Goal: Entertainment & Leisure: Consume media (video, audio)

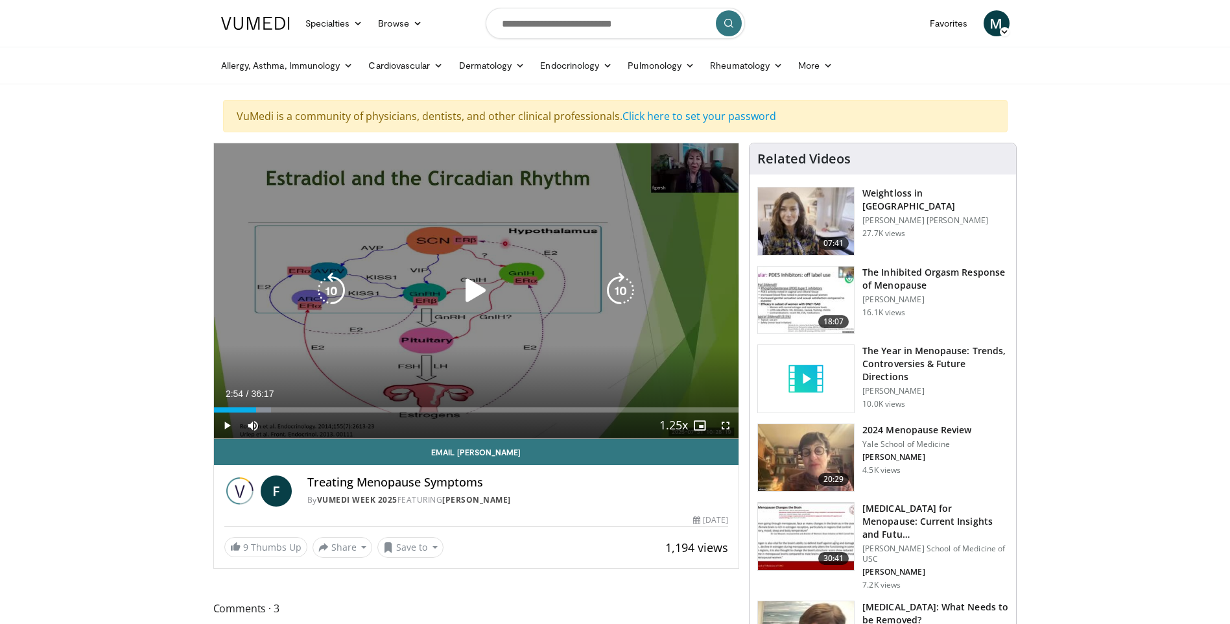
click at [468, 288] on icon "Video Player" at bounding box center [476, 290] width 36 height 36
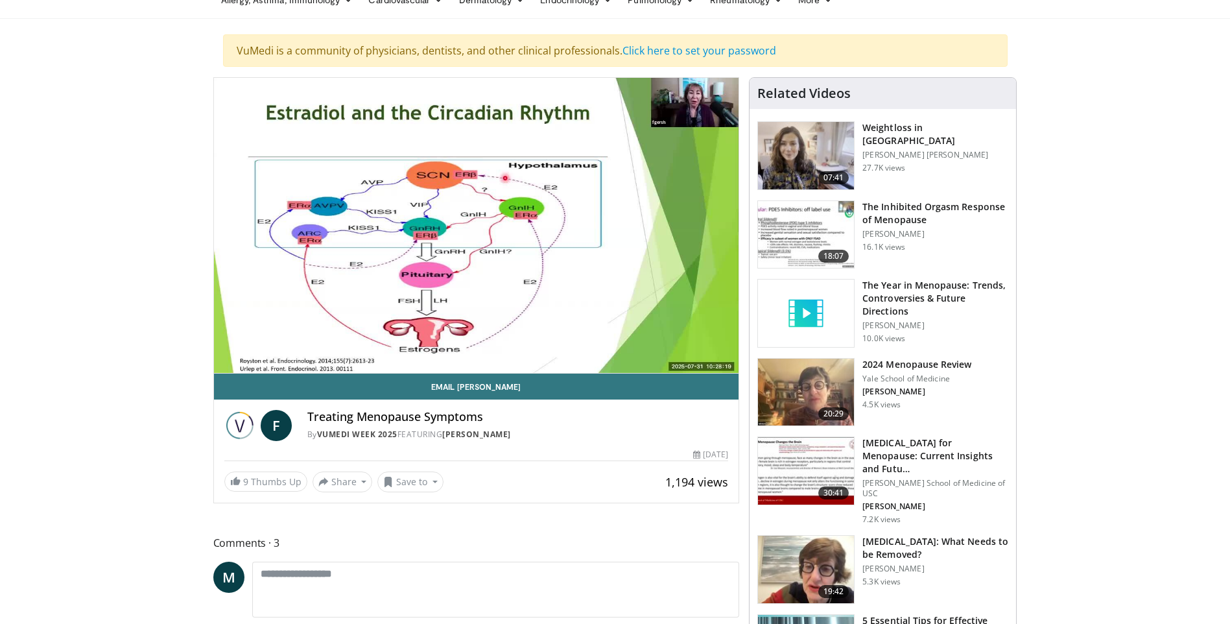
scroll to position [65, 0]
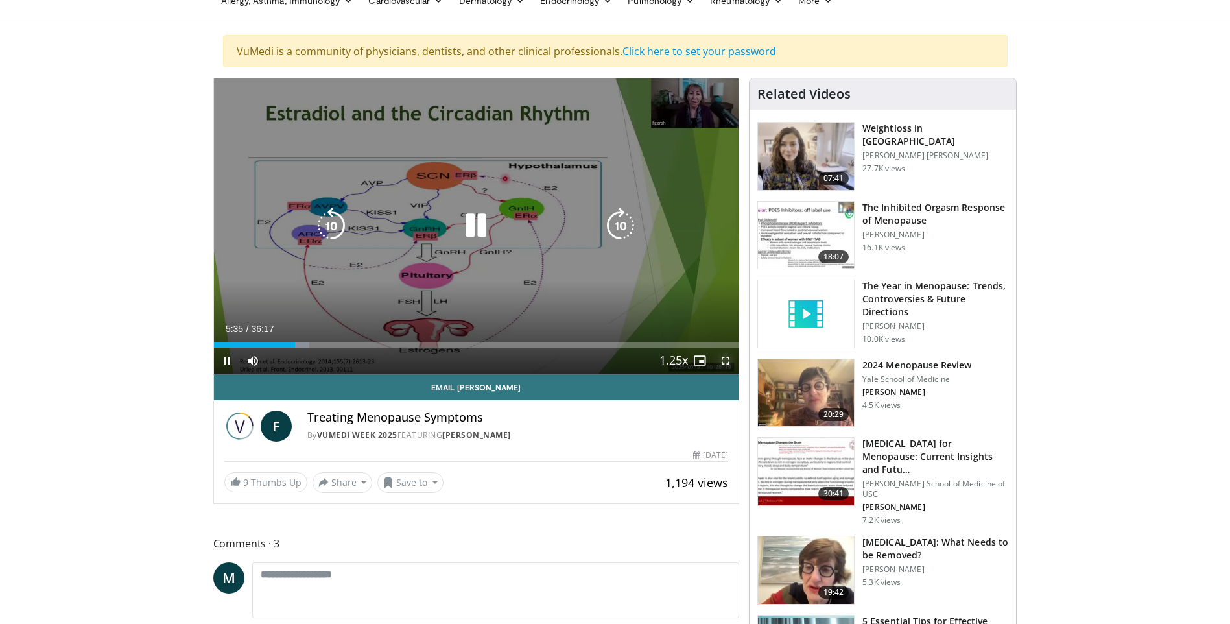
drag, startPoint x: 724, startPoint y: 356, endPoint x: 727, endPoint y: 404, distance: 48.1
click at [724, 356] on span "Video Player" at bounding box center [726, 361] width 26 height 26
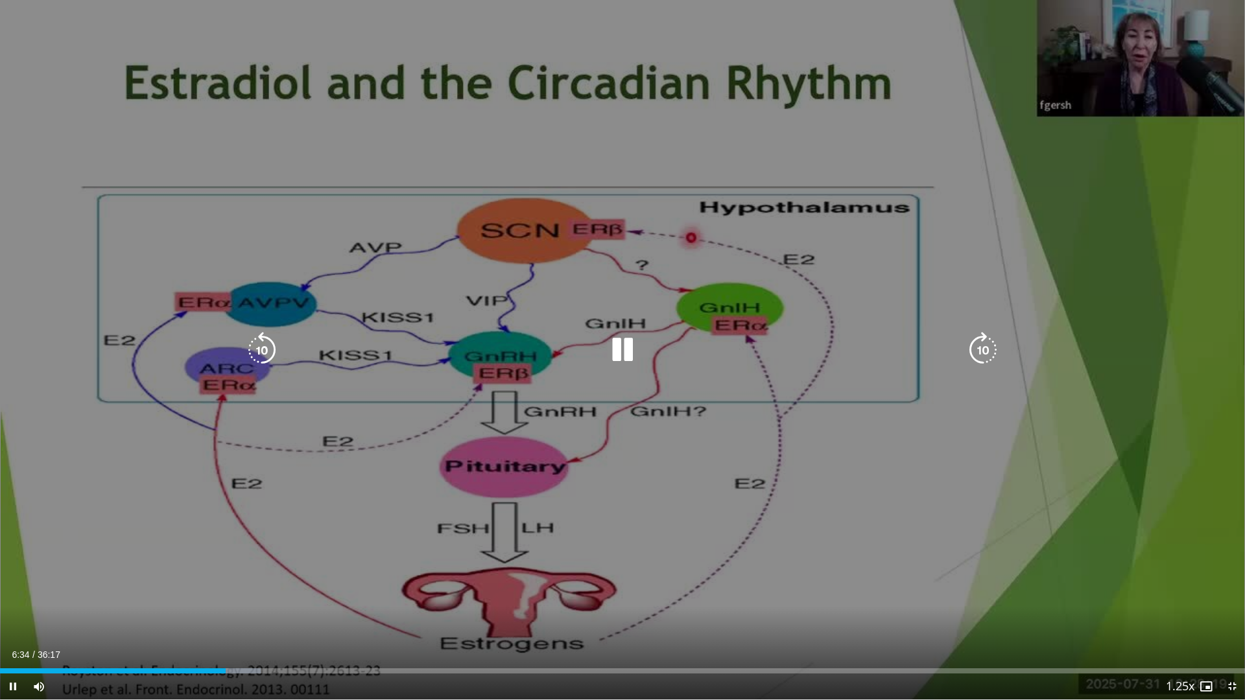
click at [574, 501] on div "10 seconds Tap to unmute" at bounding box center [622, 350] width 1245 height 700
click at [542, 361] on div "Video Player" at bounding box center [622, 350] width 747 height 26
click at [626, 348] on icon "Video Player" at bounding box center [622, 350] width 36 height 36
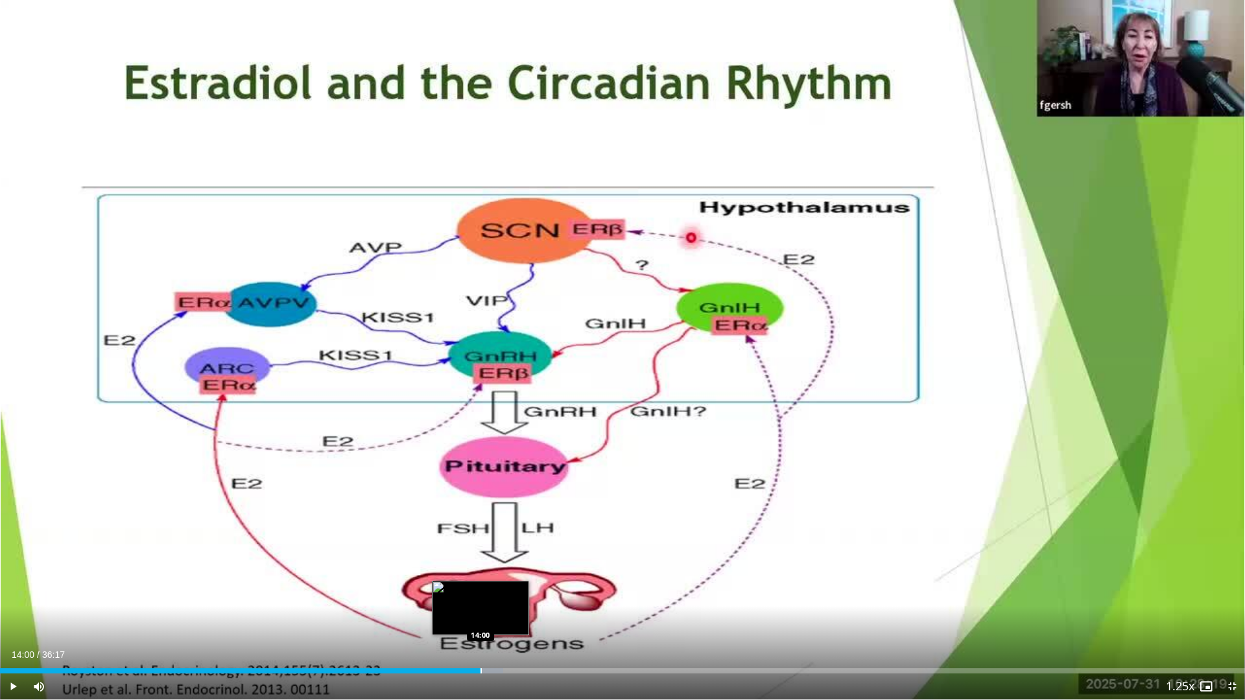
drag, startPoint x: 480, startPoint y: 670, endPoint x: 492, endPoint y: 670, distance: 11.7
click at [480, 623] on div "Loaded : 40.42% 14:00 14:00" at bounding box center [622, 671] width 1245 height 5
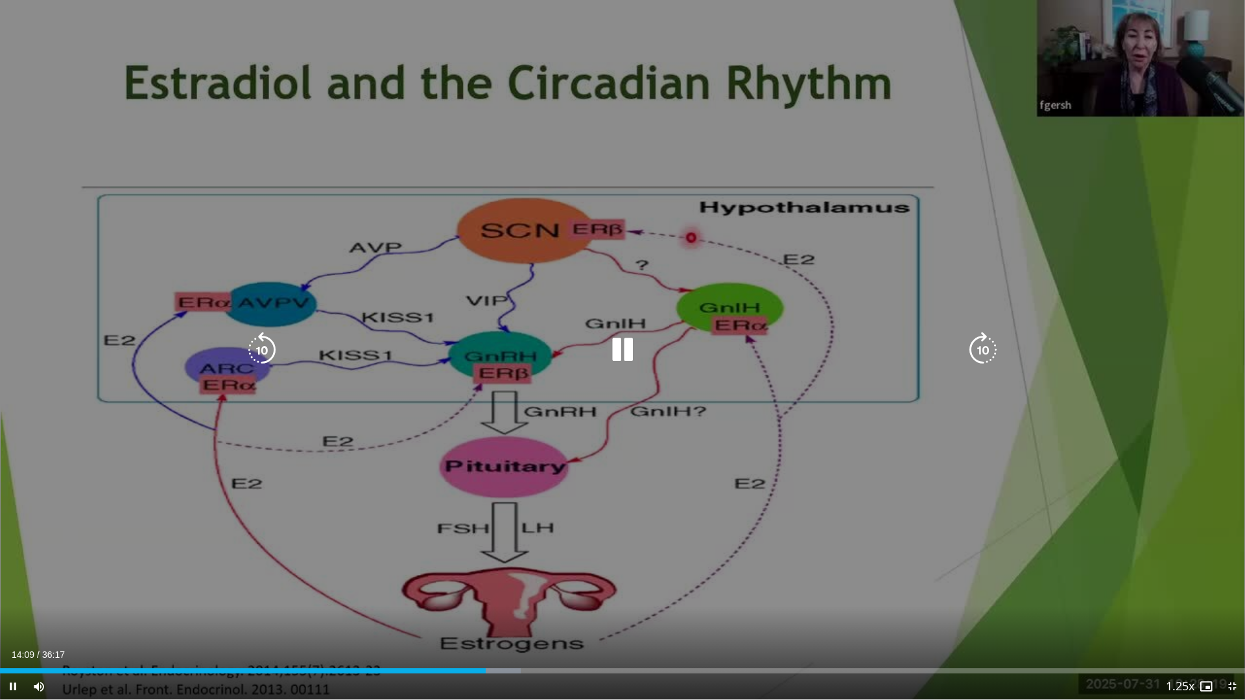
click at [624, 341] on icon "Video Player" at bounding box center [622, 350] width 36 height 36
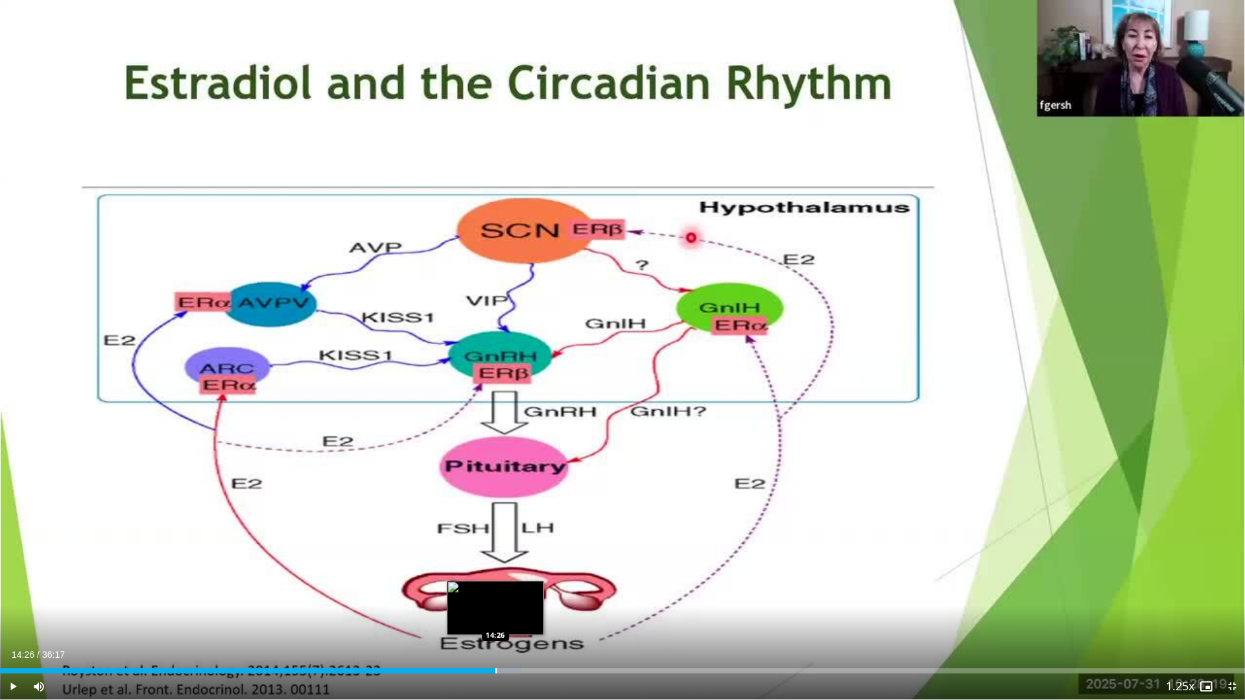
click at [495, 623] on div "Loaded : 41.80% 14:26 14:26" at bounding box center [622, 667] width 1245 height 12
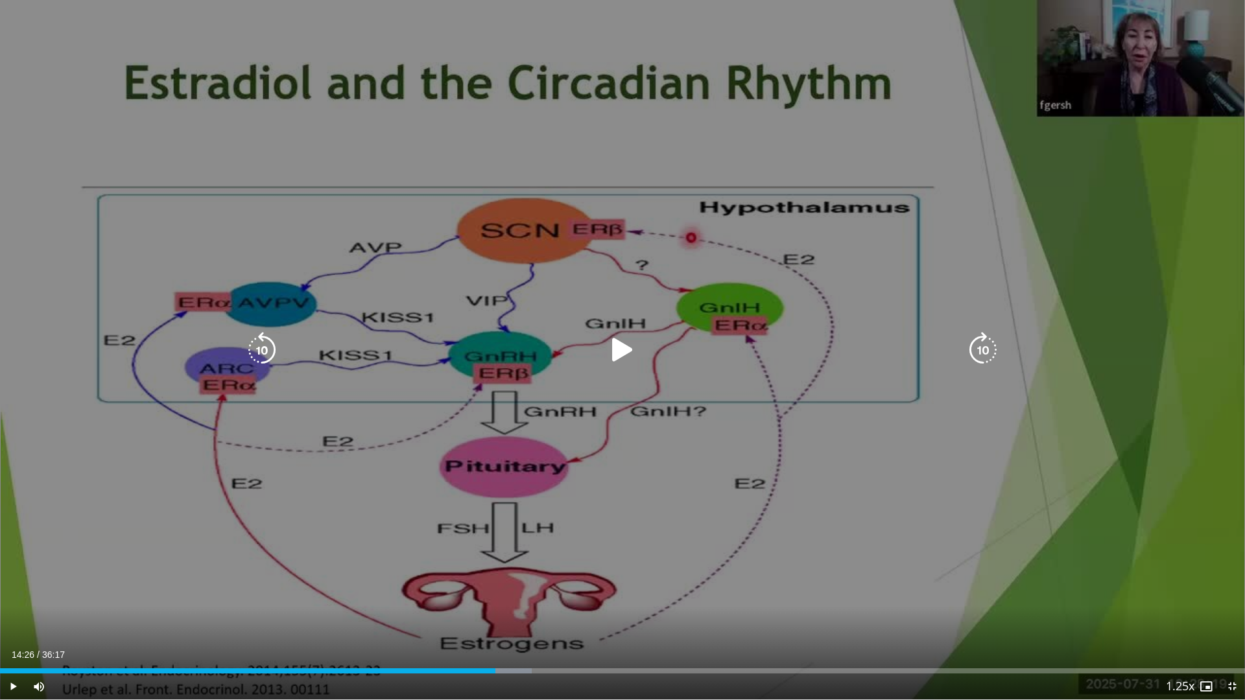
click at [521, 558] on div "10 seconds Tap to unmute" at bounding box center [622, 350] width 1245 height 700
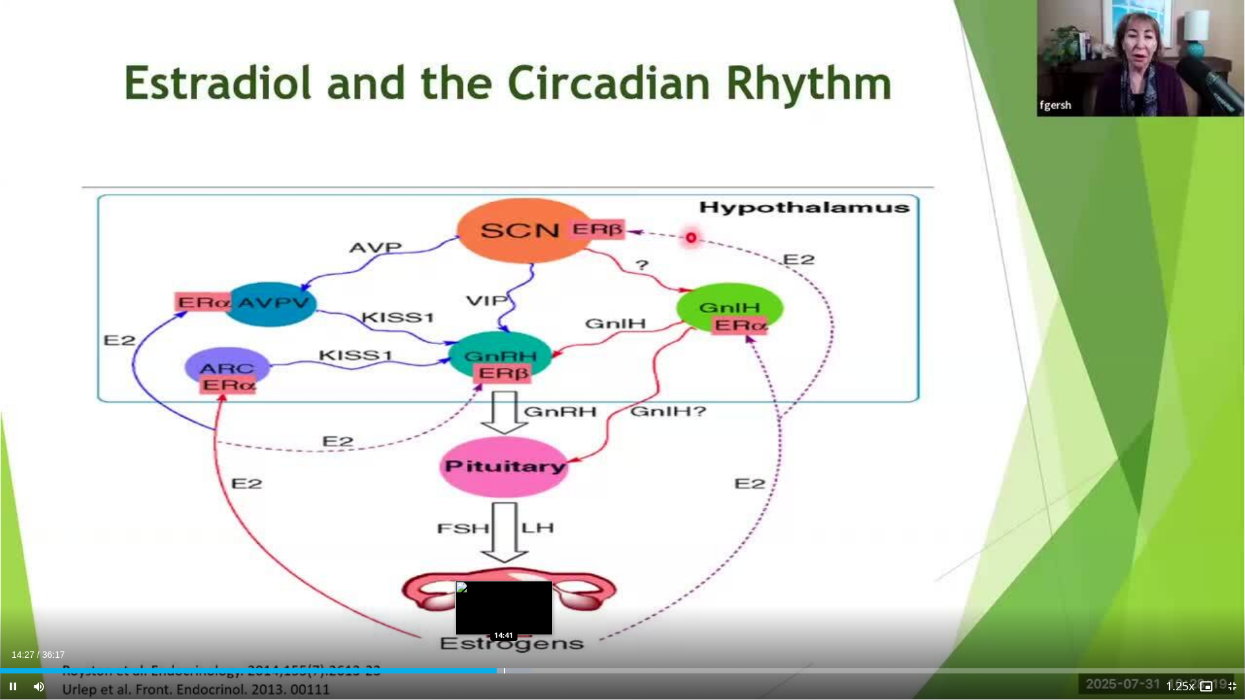
click at [504, 623] on div "Loaded : 42.72% 14:28 14:41" at bounding box center [622, 667] width 1245 height 12
click at [517, 623] on div "Progress Bar" at bounding box center [517, 671] width 1 height 5
click at [536, 623] on div "Loaded : 43.74% 15:37 15:37" at bounding box center [622, 667] width 1245 height 12
click at [560, 623] on div "Progress Bar" at bounding box center [560, 671] width 1 height 5
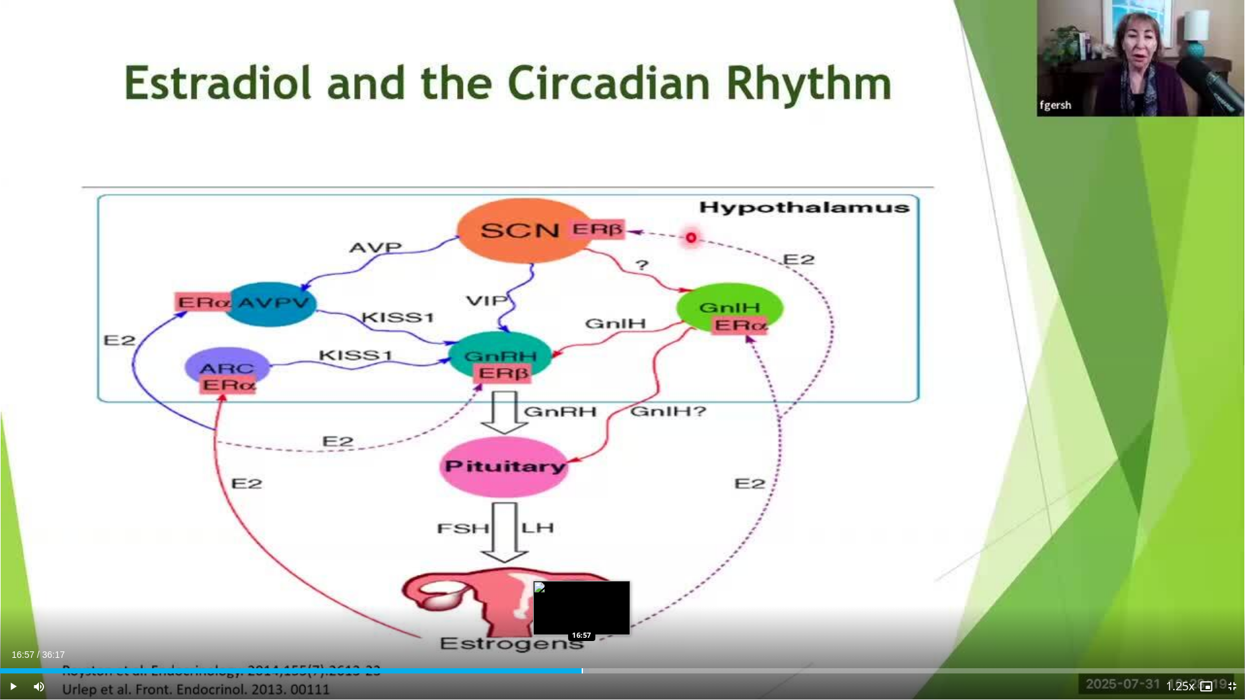
click at [582, 623] on div "Progress Bar" at bounding box center [582, 671] width 1 height 5
click at [629, 623] on div "Loaded : 47.31% 16:57 18:16" at bounding box center [622, 671] width 1245 height 5
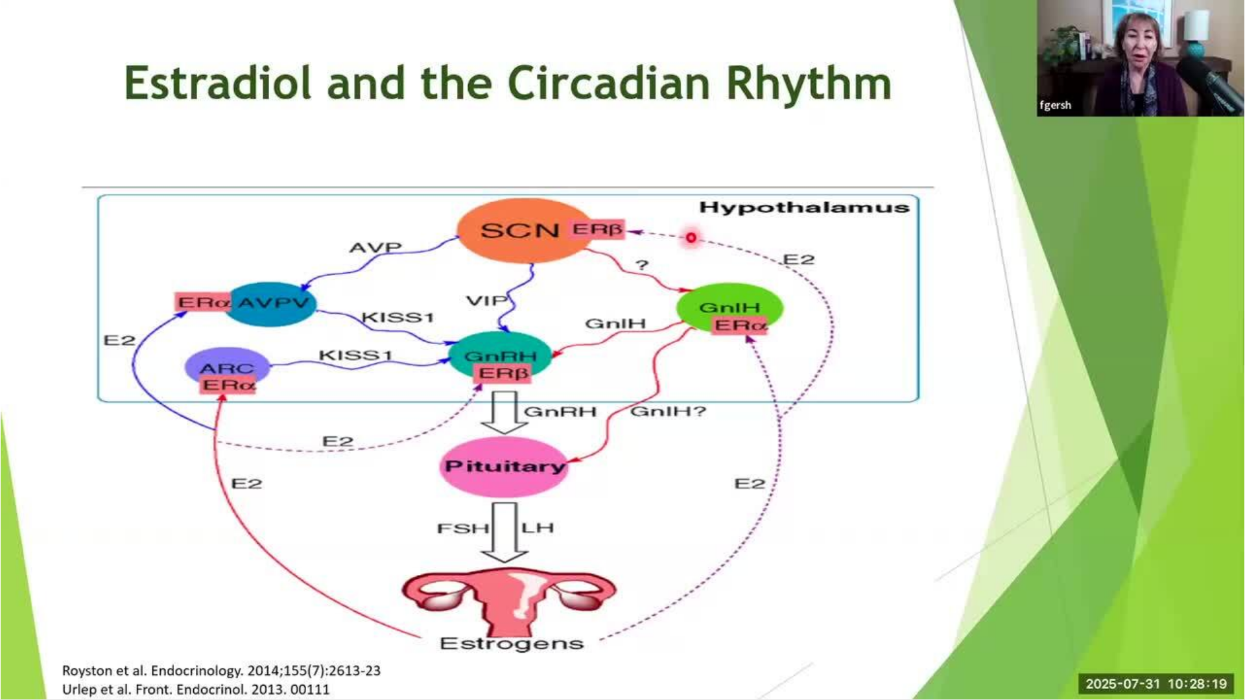
click at [664, 623] on div "10 seconds Tap to unmute" at bounding box center [622, 350] width 1245 height 700
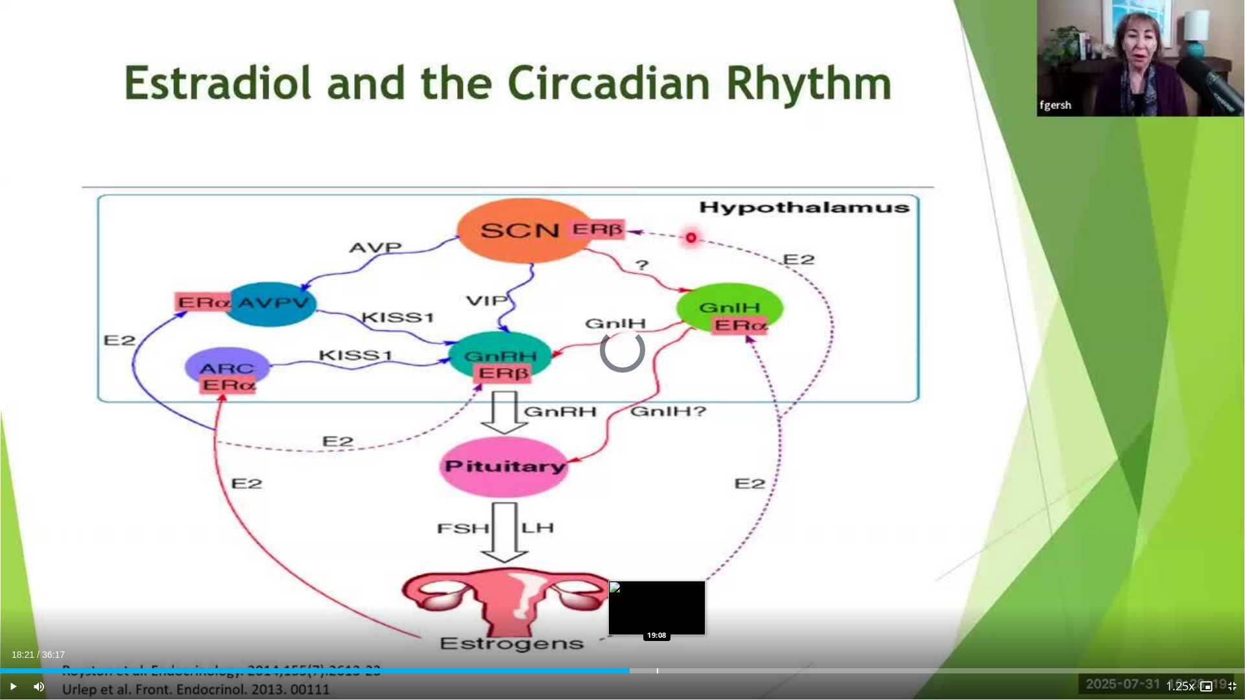
click at [657, 623] on div "Loaded : 0.00% 18:21 19:08" at bounding box center [622, 667] width 1245 height 12
click at [687, 623] on div "Loaded : 53.28% 19:08 20:01" at bounding box center [622, 667] width 1245 height 12
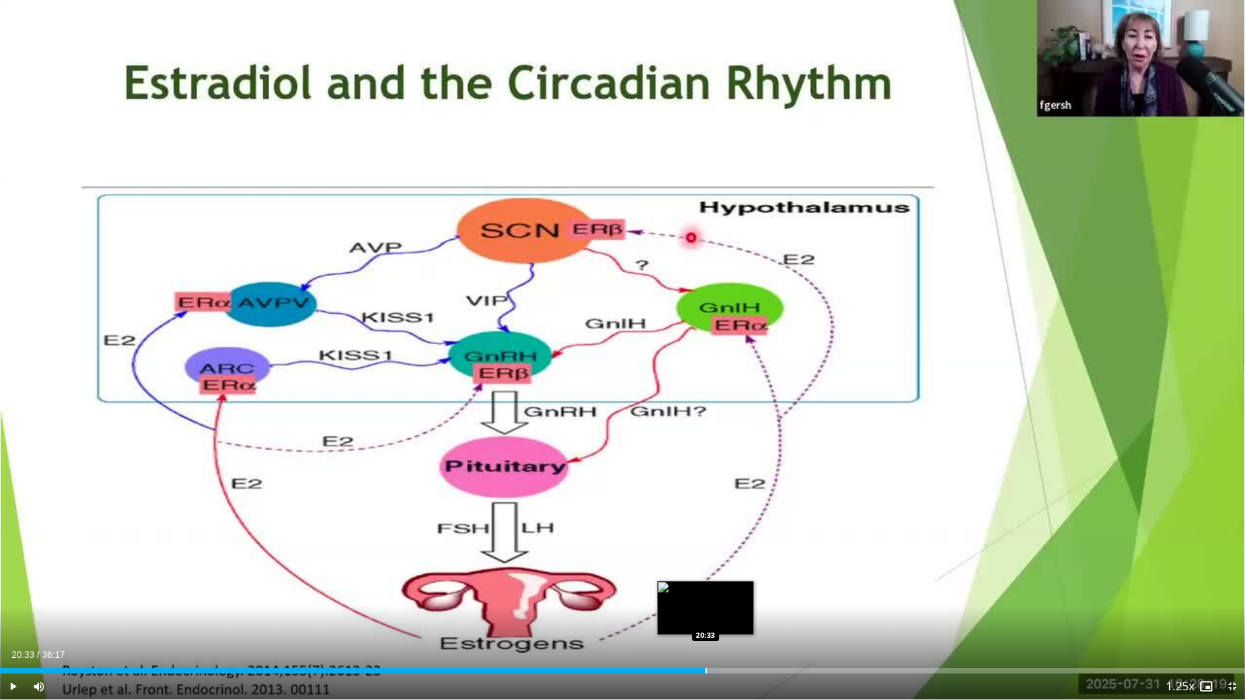
click at [706, 623] on div "Progress Bar" at bounding box center [706, 671] width 1 height 5
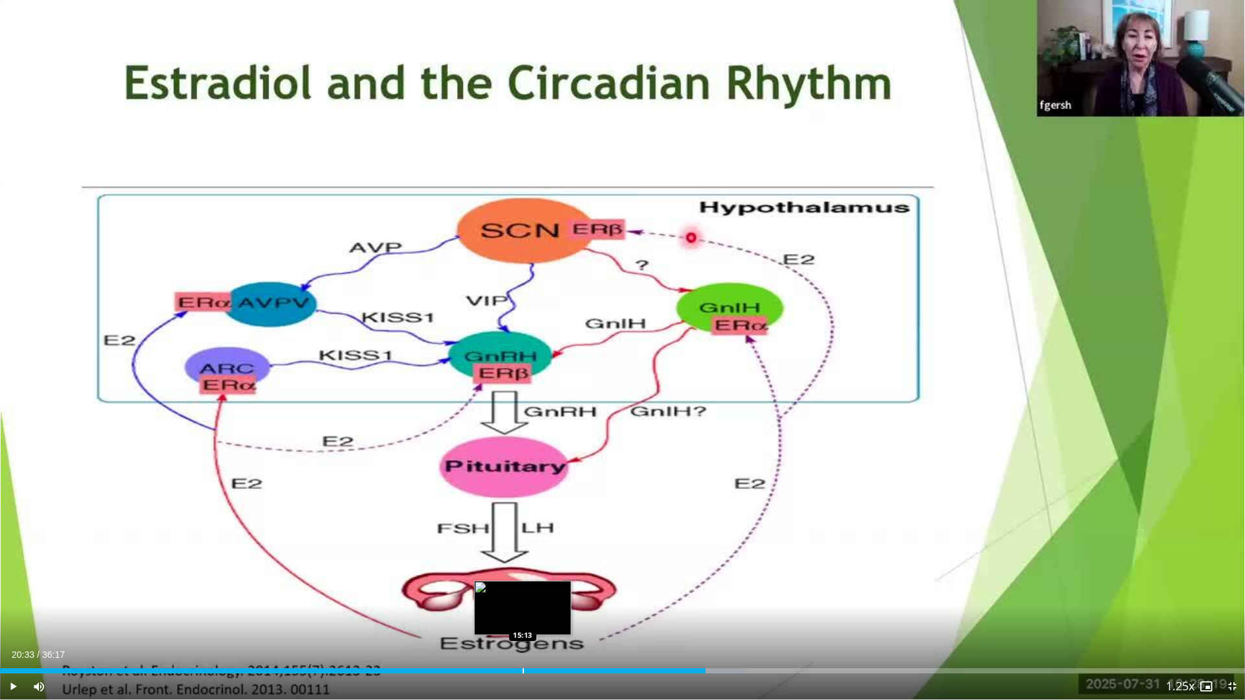
click at [524, 623] on div "Progress Bar" at bounding box center [523, 671] width 1 height 5
click at [512, 623] on div "Progress Bar" at bounding box center [512, 671] width 1 height 5
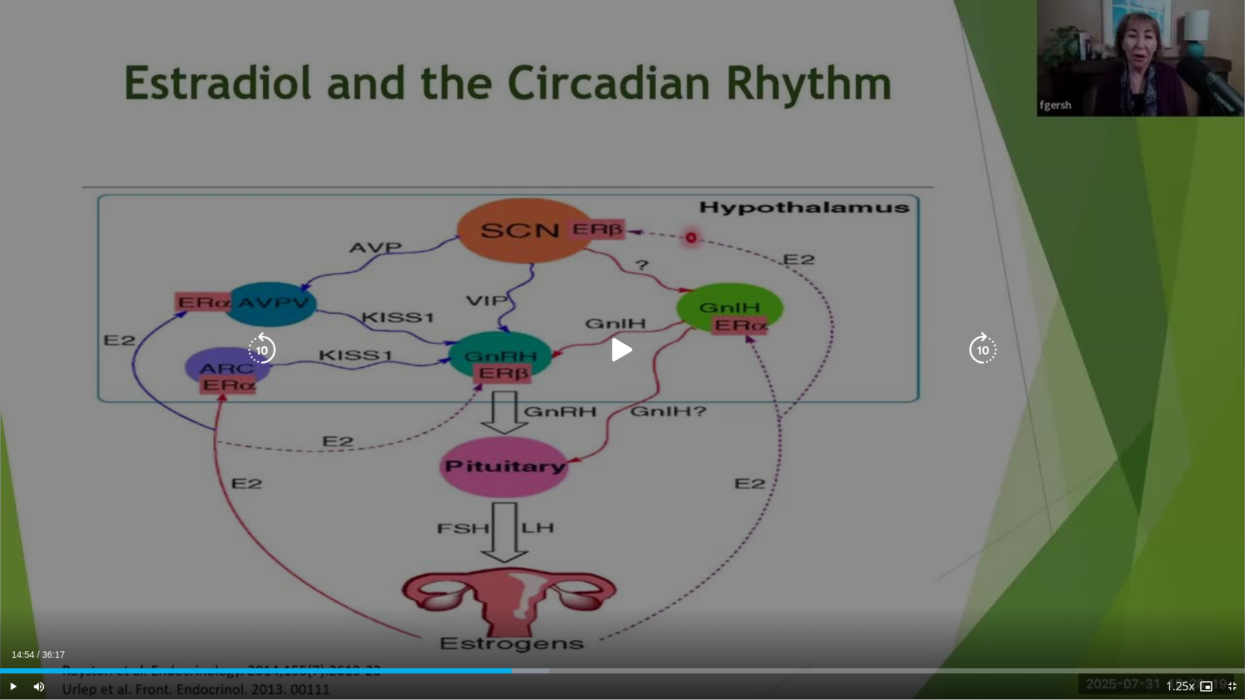
click at [616, 355] on icon "Video Player" at bounding box center [622, 350] width 36 height 36
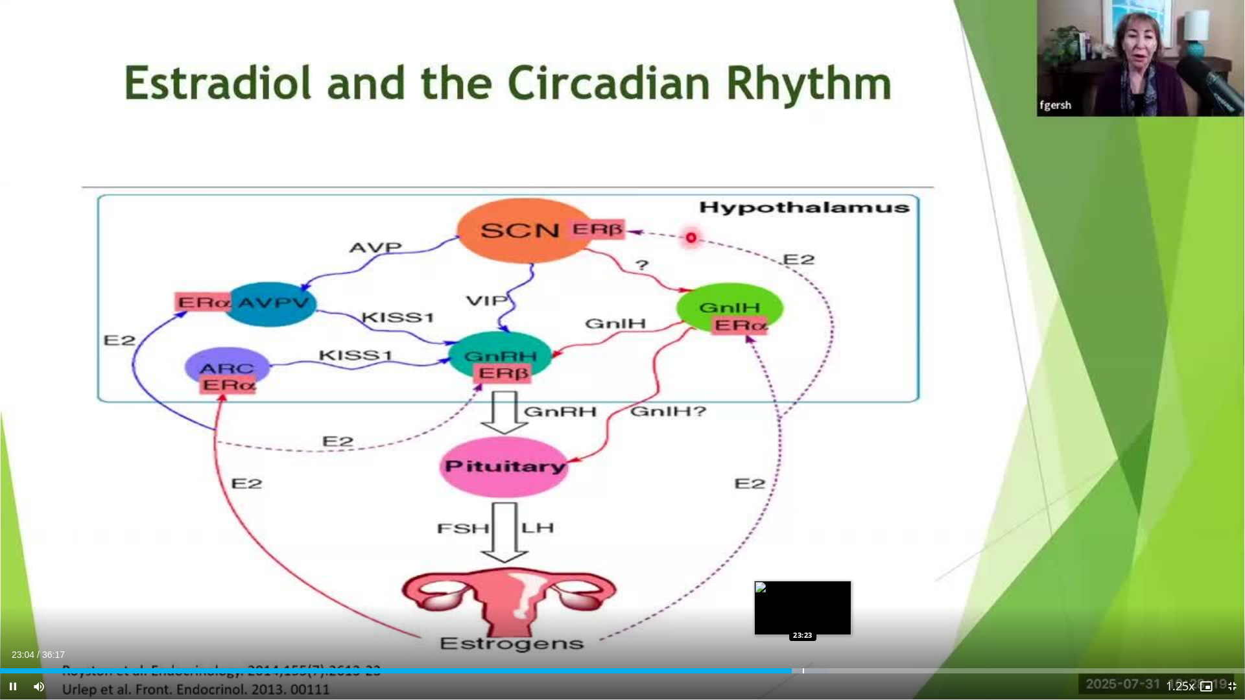
click at [803, 623] on div "Progress Bar" at bounding box center [803, 671] width 1 height 5
click at [822, 623] on div "Progress Bar" at bounding box center [822, 671] width 1 height 5
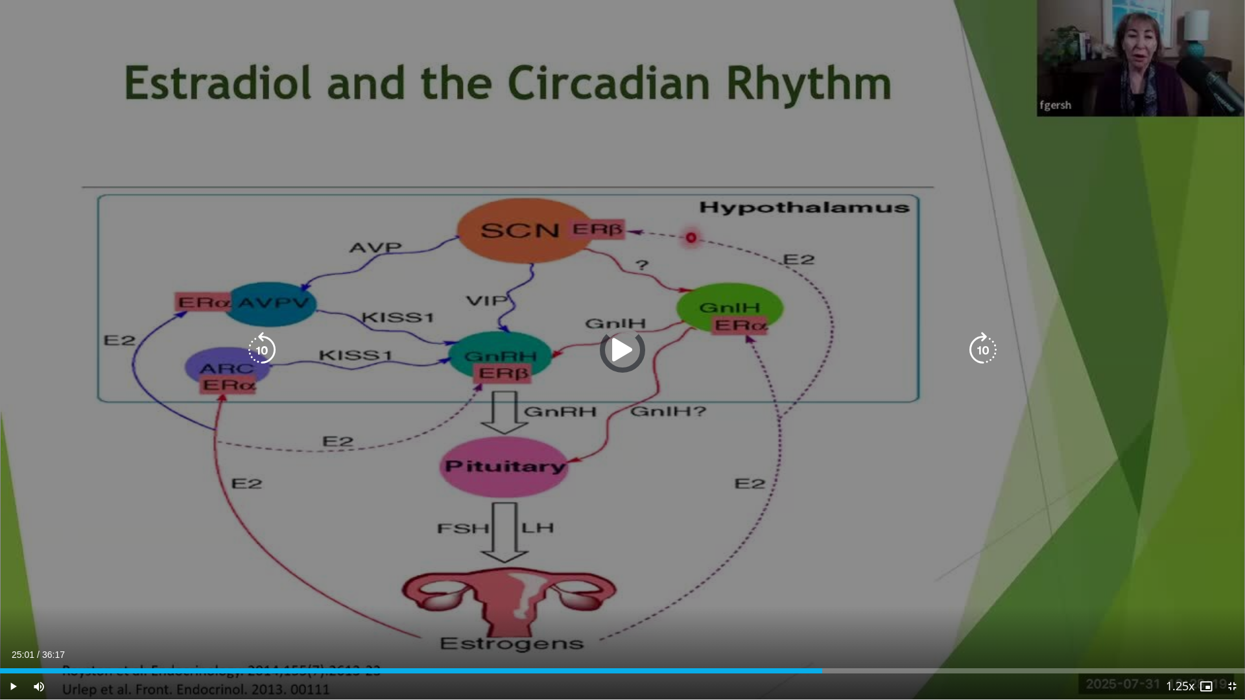
click at [860, 623] on div "Loaded : 0.00% 23:57 25:01" at bounding box center [622, 667] width 1245 height 12
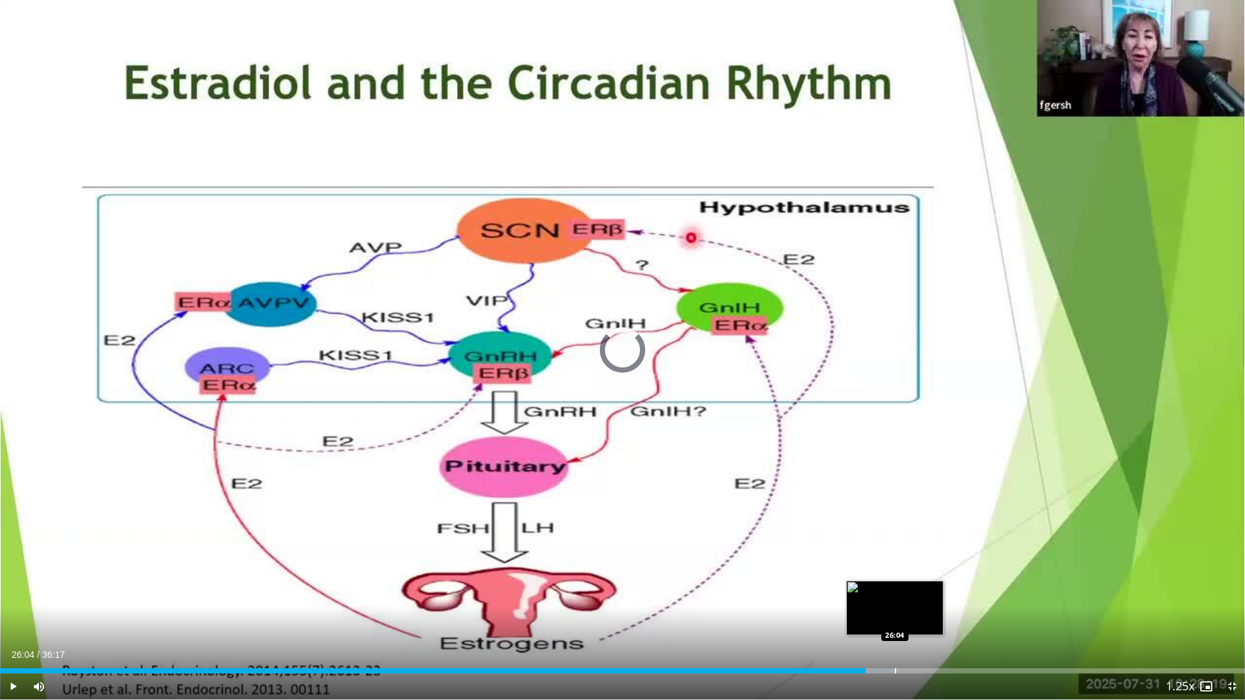
click at [895, 623] on div "Loaded : 71.53% 26:04 26:04" at bounding box center [622, 667] width 1245 height 12
click at [934, 623] on div "Progress Bar" at bounding box center [934, 671] width 1 height 5
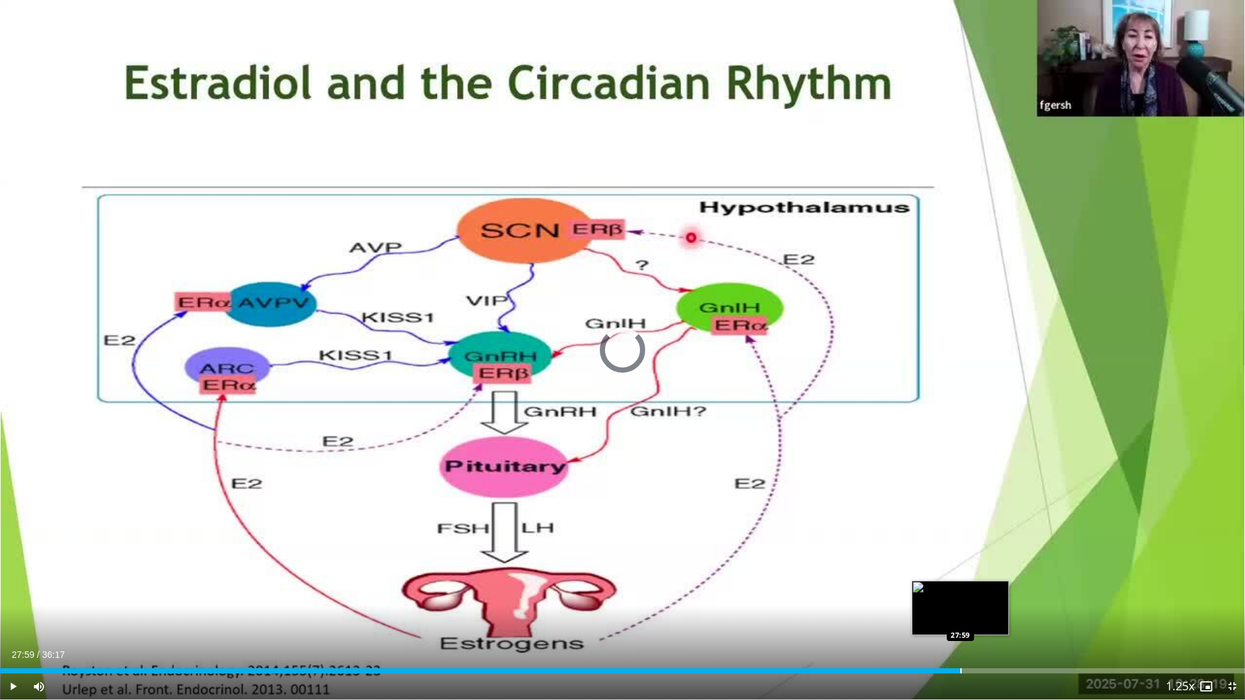
click at [960, 623] on div "Loaded : 0.00% 27:59 27:59" at bounding box center [622, 667] width 1245 height 12
click at [1229, 623] on span "Video Player" at bounding box center [1232, 687] width 26 height 26
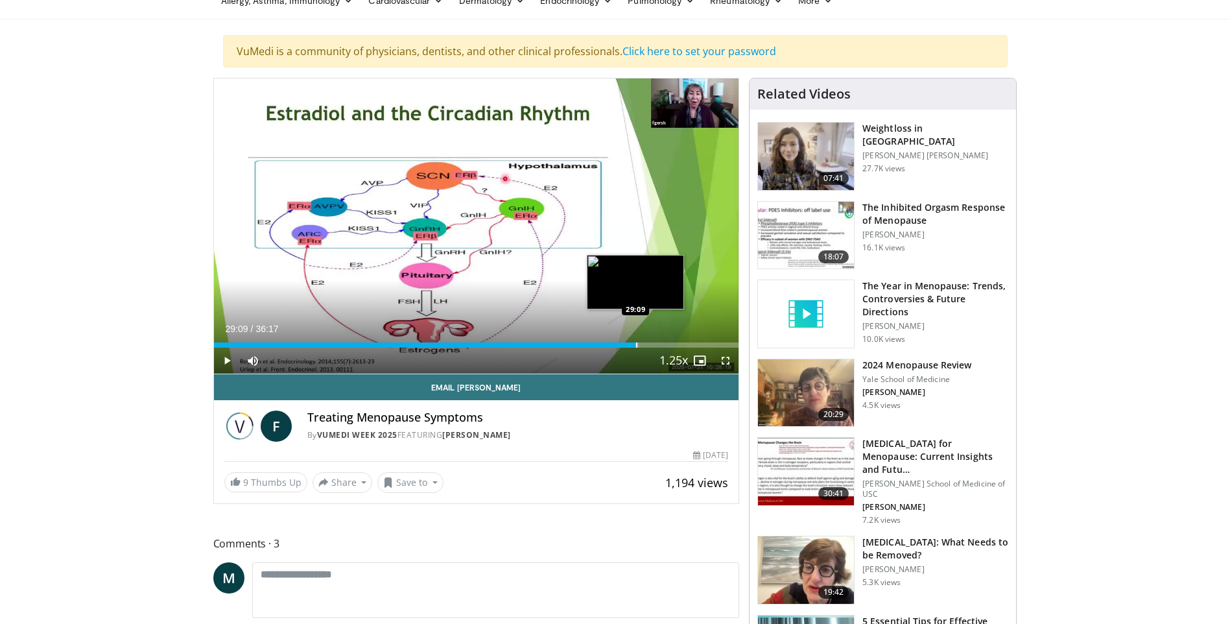
click at [636, 342] on div "Progress Bar" at bounding box center [636, 344] width 1 height 5
click at [651, 344] on div "Progress Bar" at bounding box center [651, 344] width 1 height 5
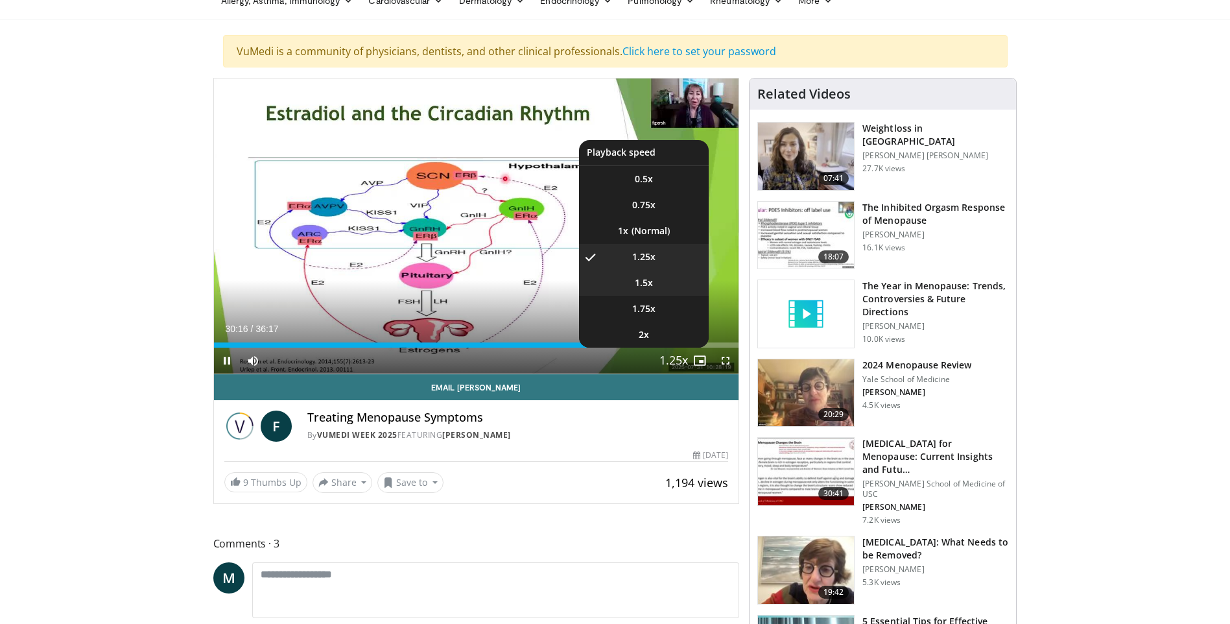
click at [646, 291] on li "1.5x" at bounding box center [644, 283] width 130 height 26
click at [656, 318] on li "1.75x" at bounding box center [644, 309] width 130 height 26
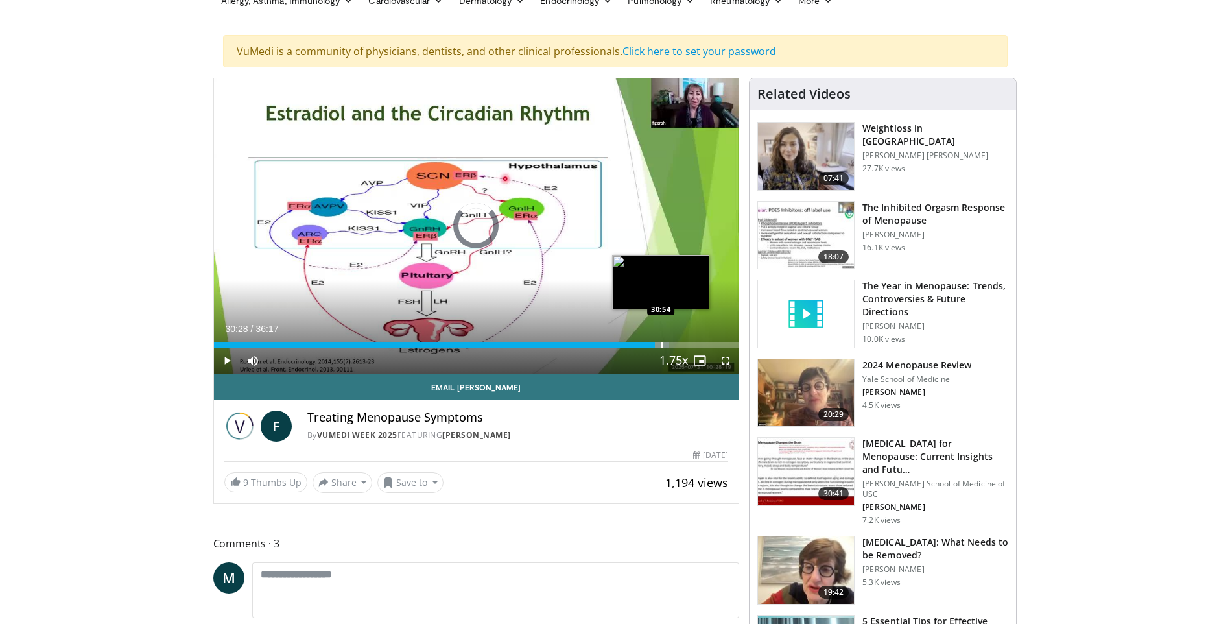
click at [661, 345] on div "Progress Bar" at bounding box center [661, 344] width 1 height 5
click at [676, 343] on div "Progress Bar" at bounding box center [676, 344] width 1 height 5
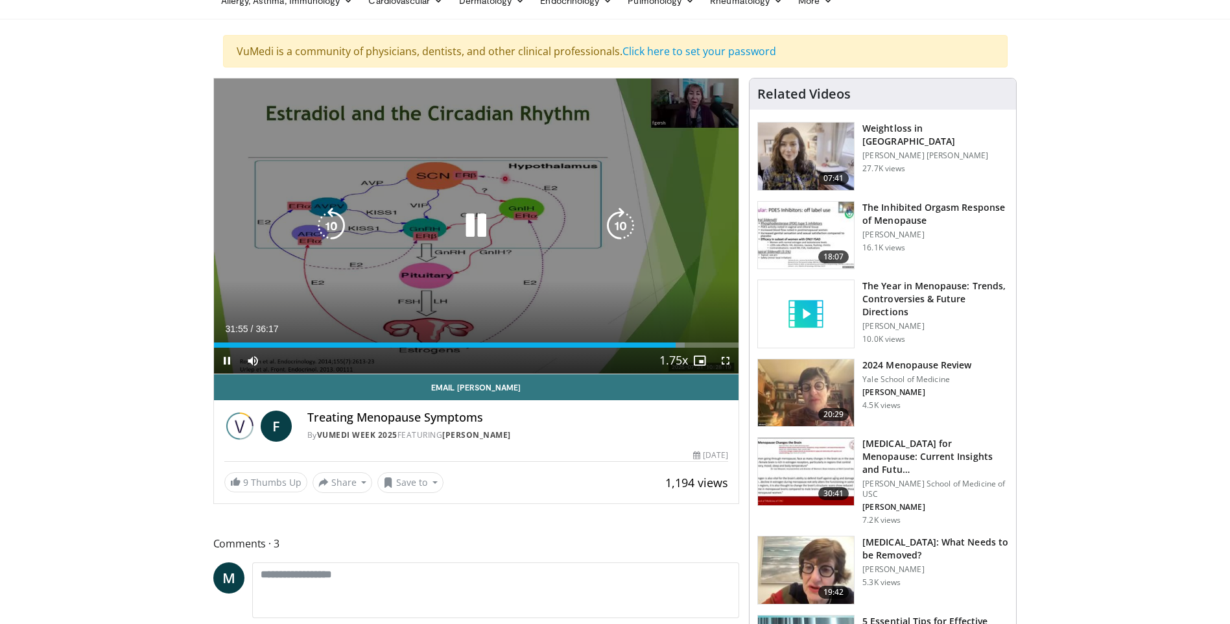
click at [684, 345] on div "Progress Bar" at bounding box center [677, 344] width 16 height 5
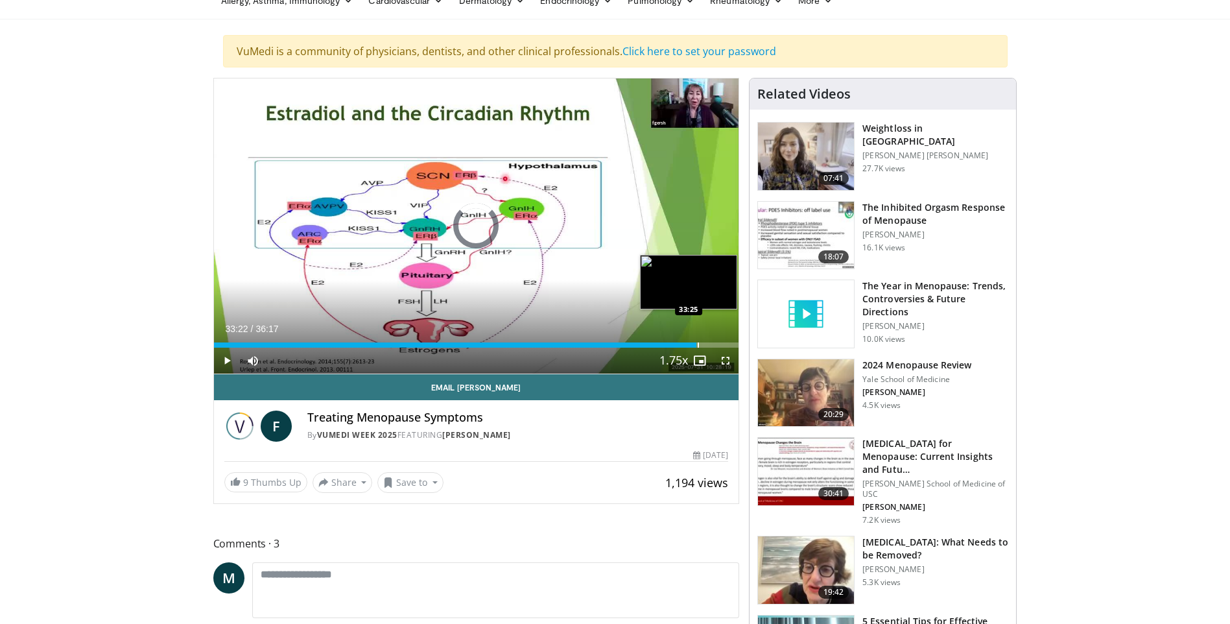
click at [698, 345] on div "Progress Bar" at bounding box center [698, 344] width 1 height 5
click at [706, 345] on div "Progress Bar" at bounding box center [706, 344] width 1 height 5
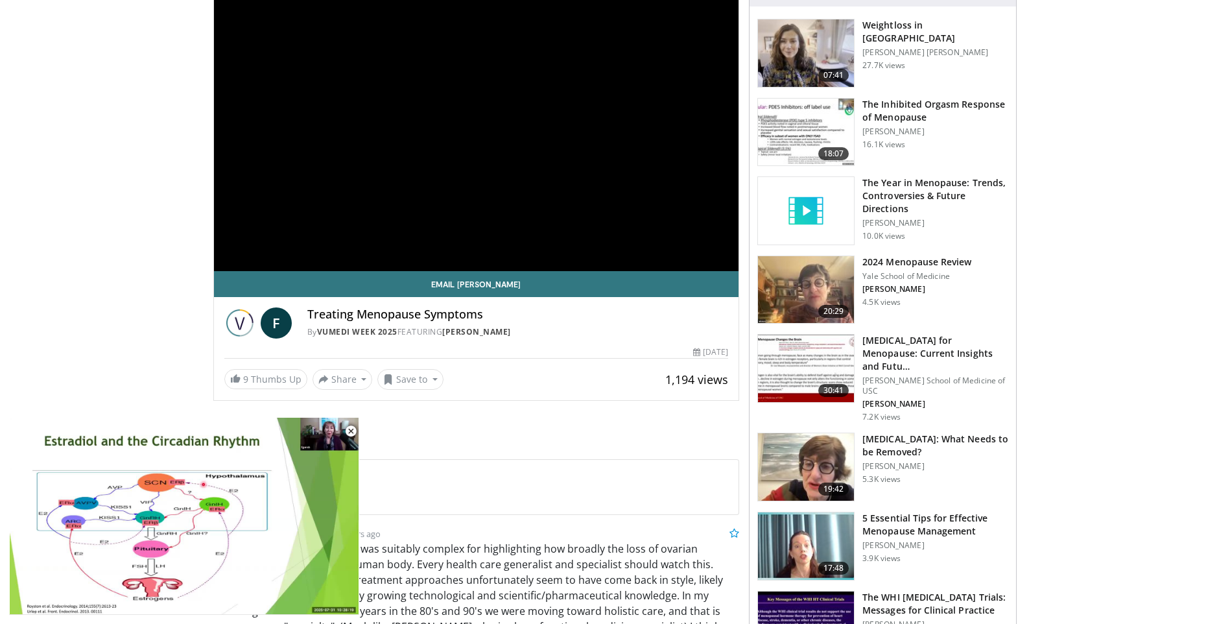
scroll to position [0, 0]
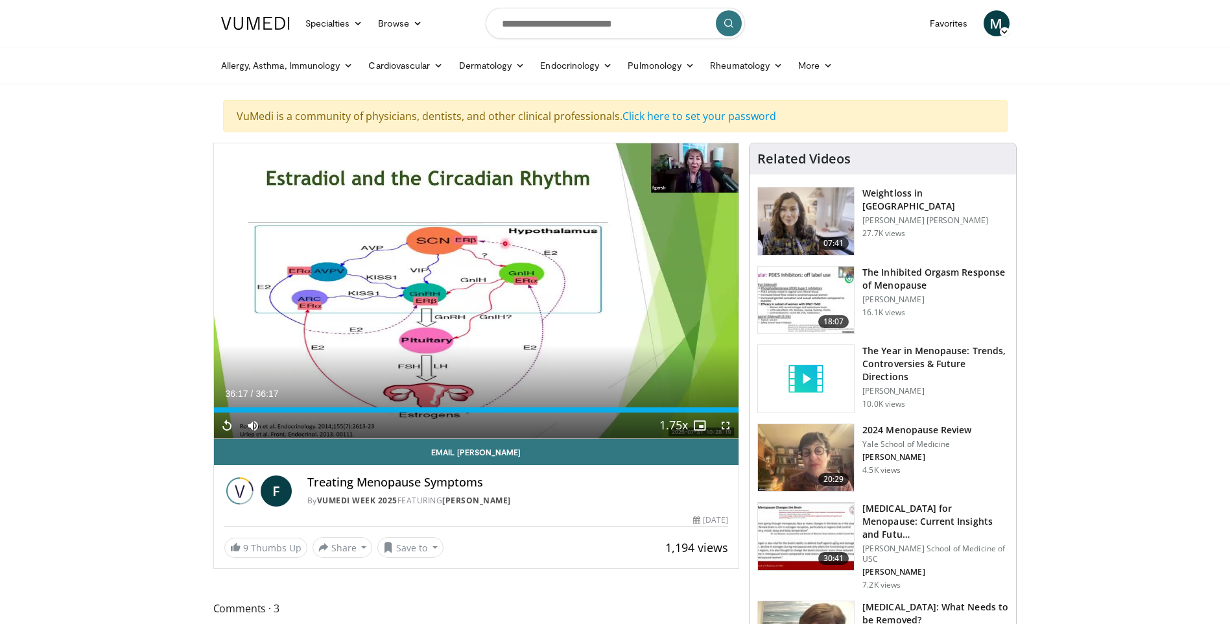
click at [908, 363] on h3 "The Year in Menopause: Trends, Controversies & Future Directions" at bounding box center [935, 363] width 146 height 39
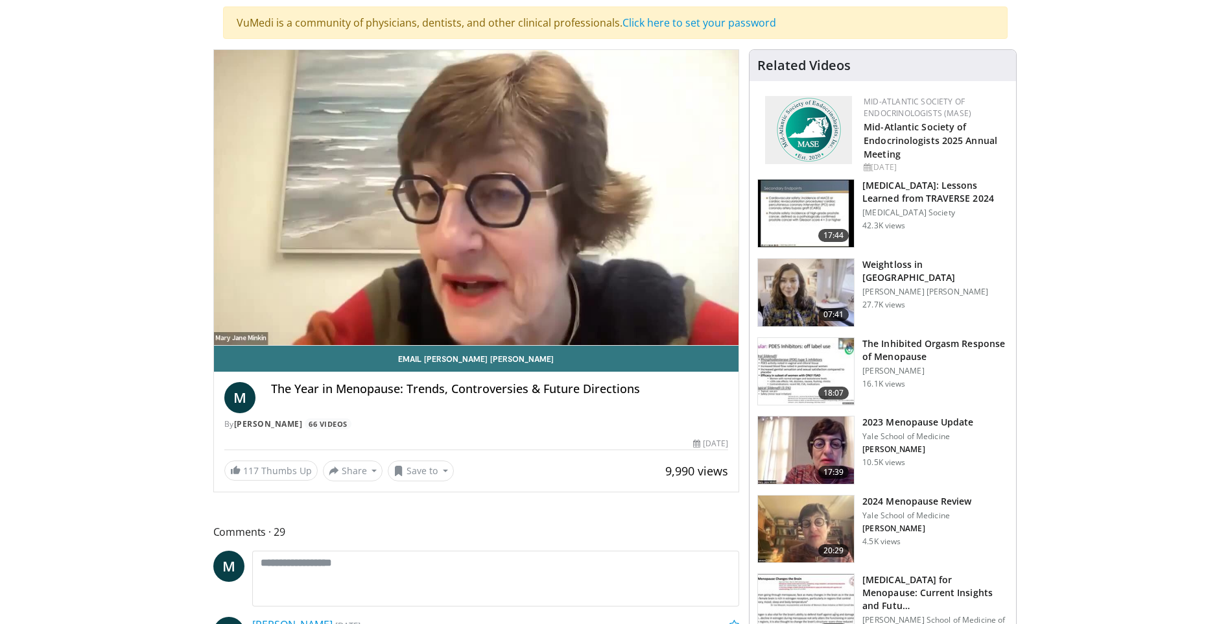
scroll to position [130, 0]
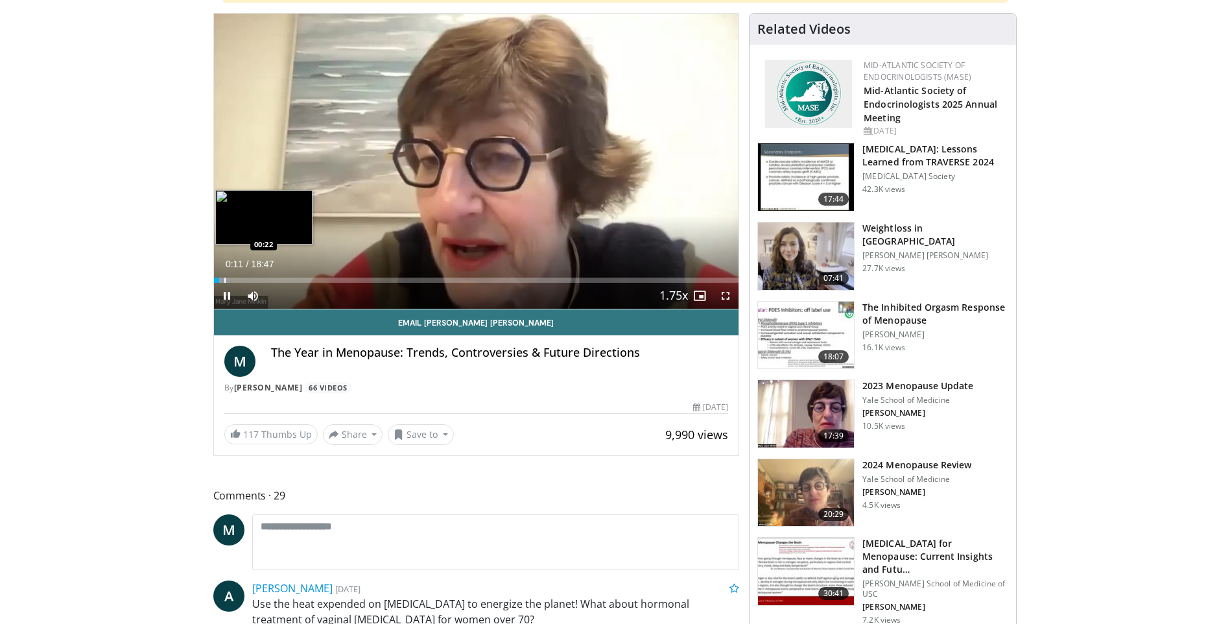
click at [224, 279] on div "Progress Bar" at bounding box center [224, 280] width 1 height 5
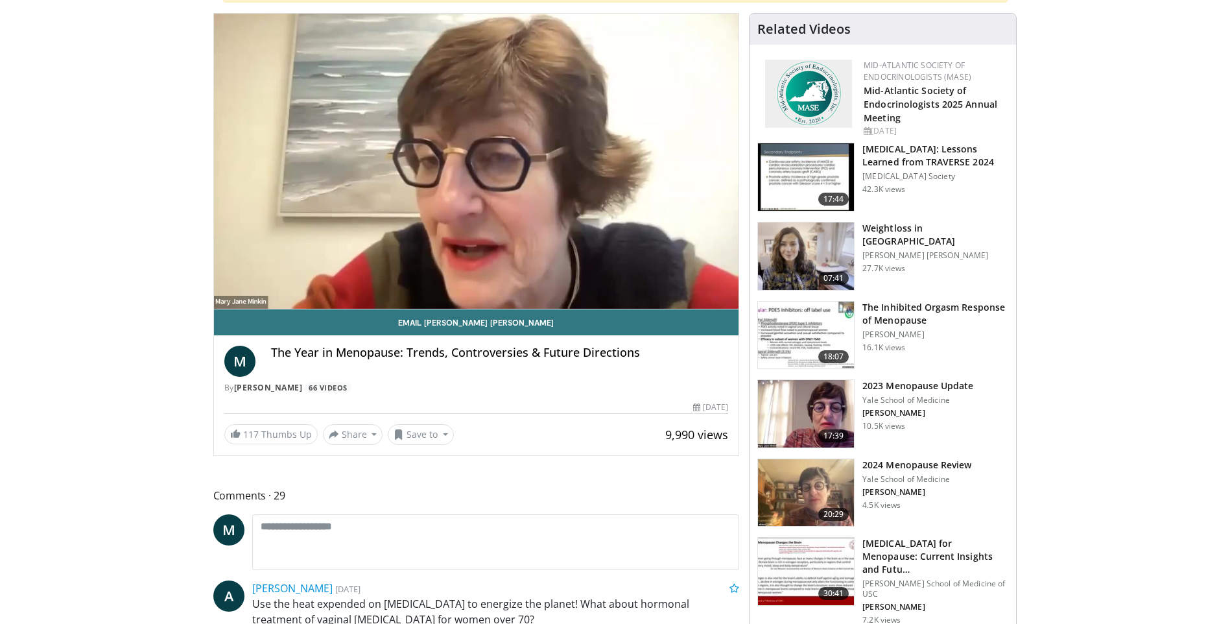
click at [235, 279] on video-js "**********" at bounding box center [476, 162] width 525 height 296
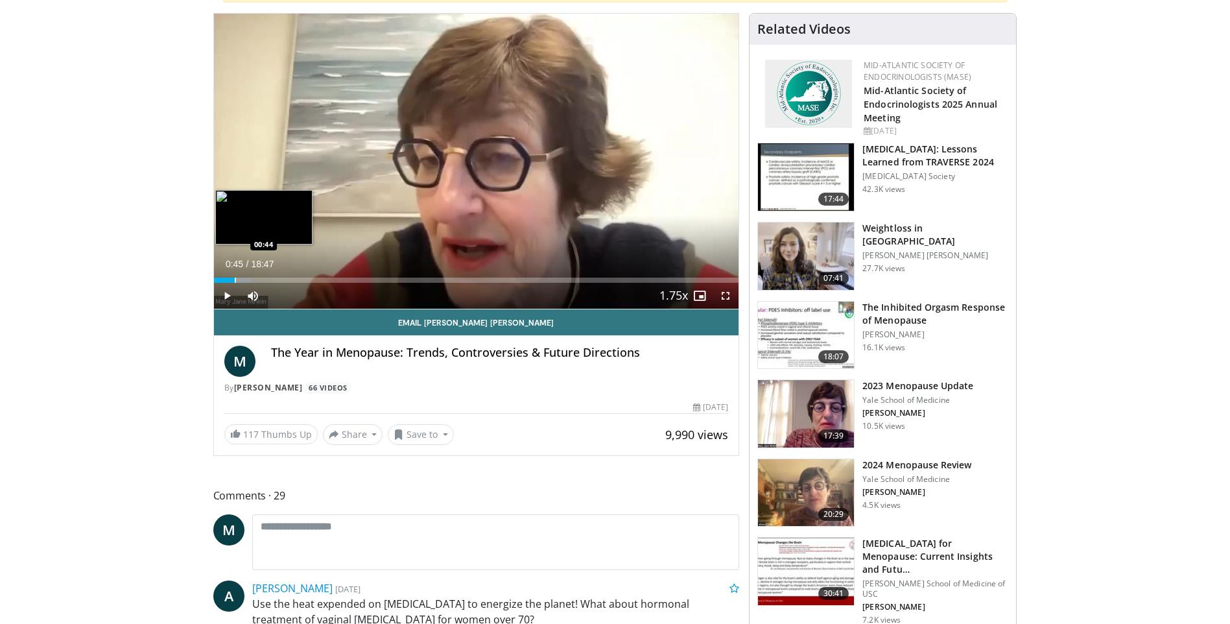
click at [235, 281] on div "Progress Bar" at bounding box center [235, 280] width 1 height 5
click at [244, 280] on div "Progress Bar" at bounding box center [244, 280] width 1 height 5
click at [257, 279] on div "Progress Bar" at bounding box center [257, 280] width 1 height 5
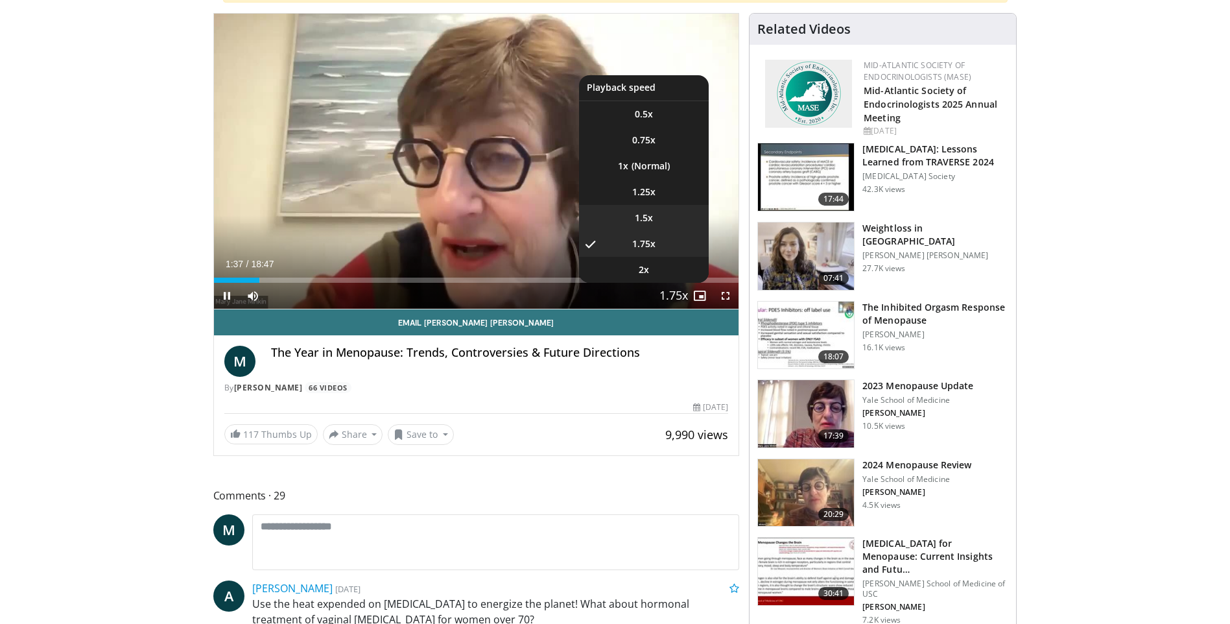
click at [659, 222] on li "1.5x" at bounding box center [644, 218] width 130 height 26
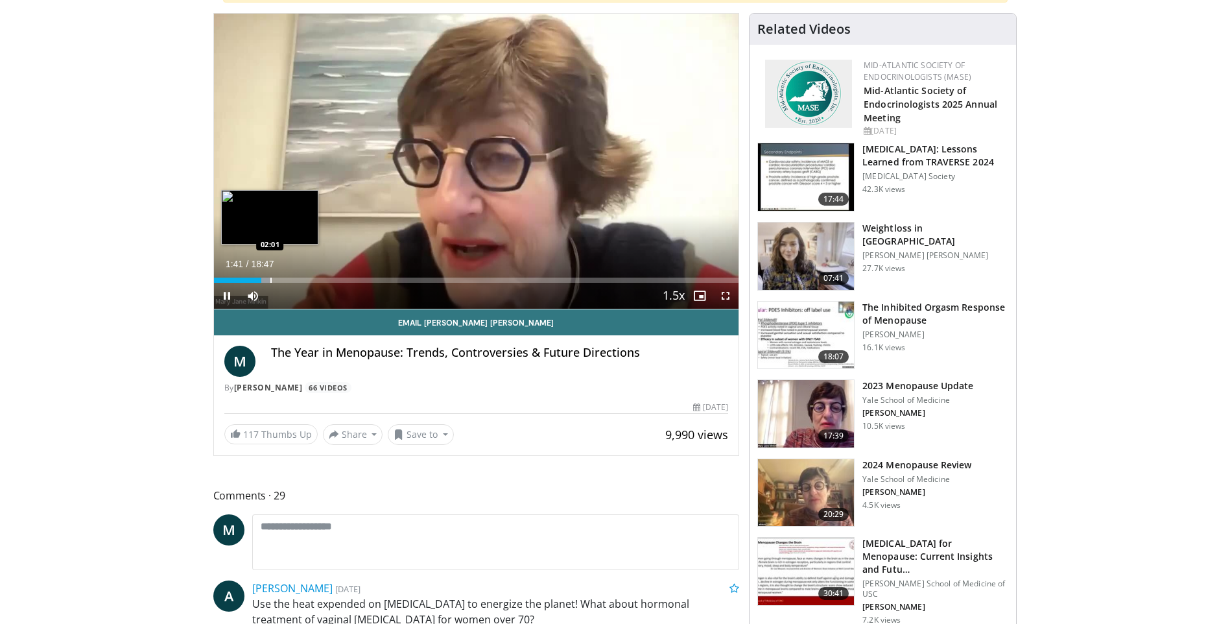
click at [270, 278] on div "Progress Bar" at bounding box center [270, 280] width 1 height 5
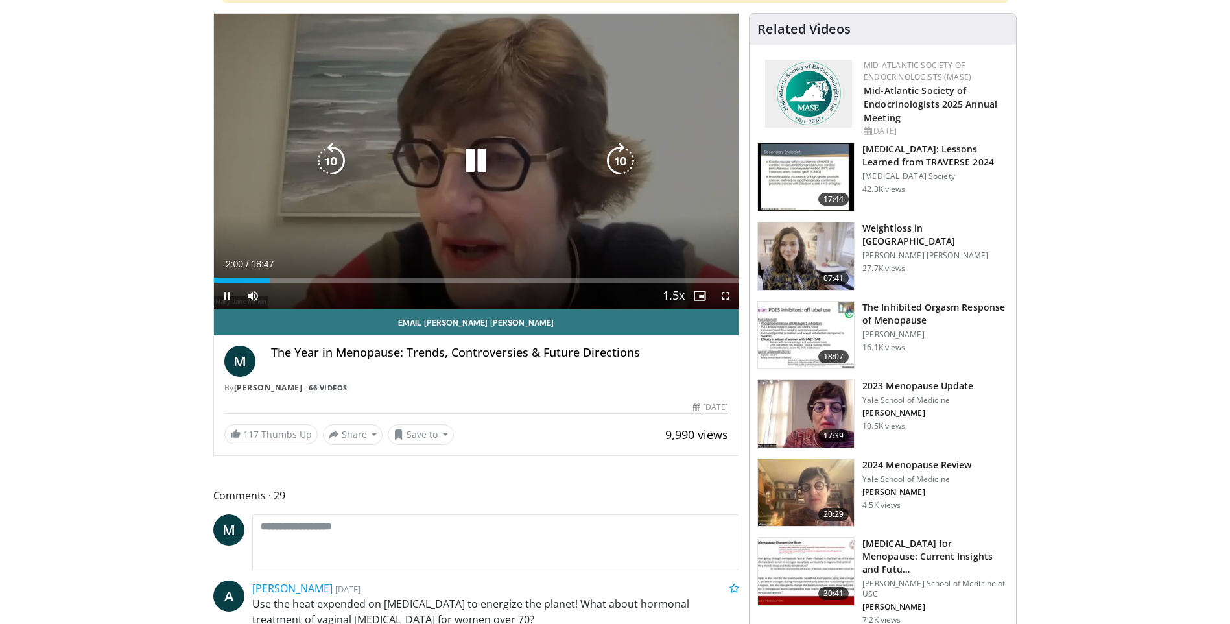
click at [280, 278] on video-js "**********" at bounding box center [476, 162] width 525 height 296
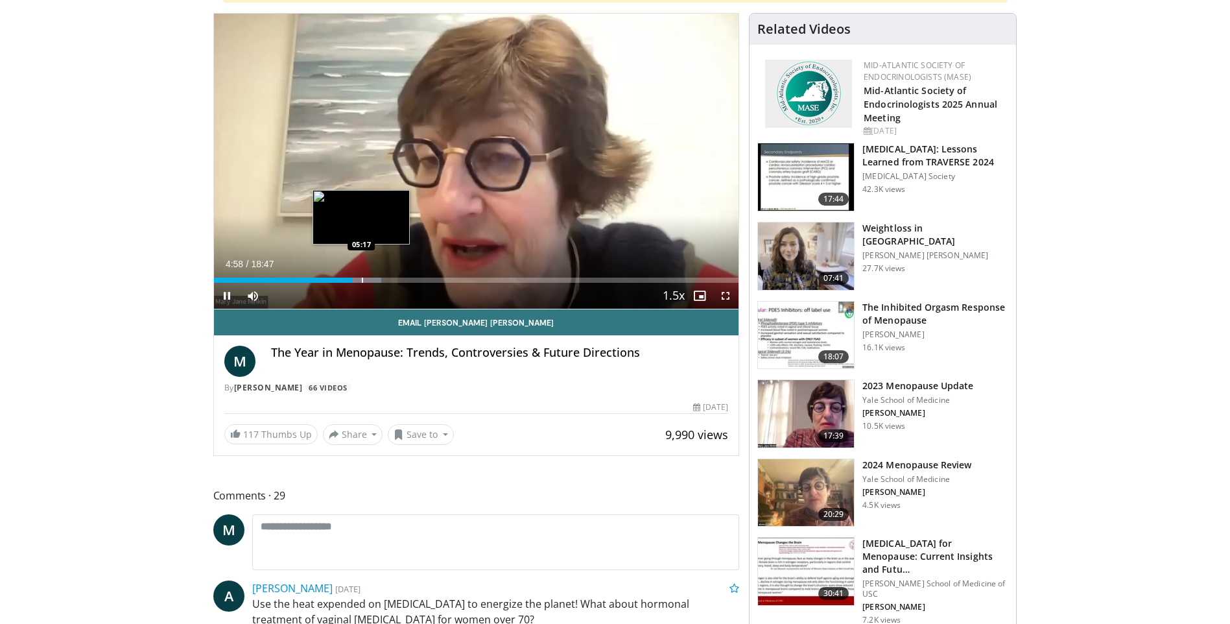
click at [362, 278] on div "Progress Bar" at bounding box center [362, 280] width 1 height 5
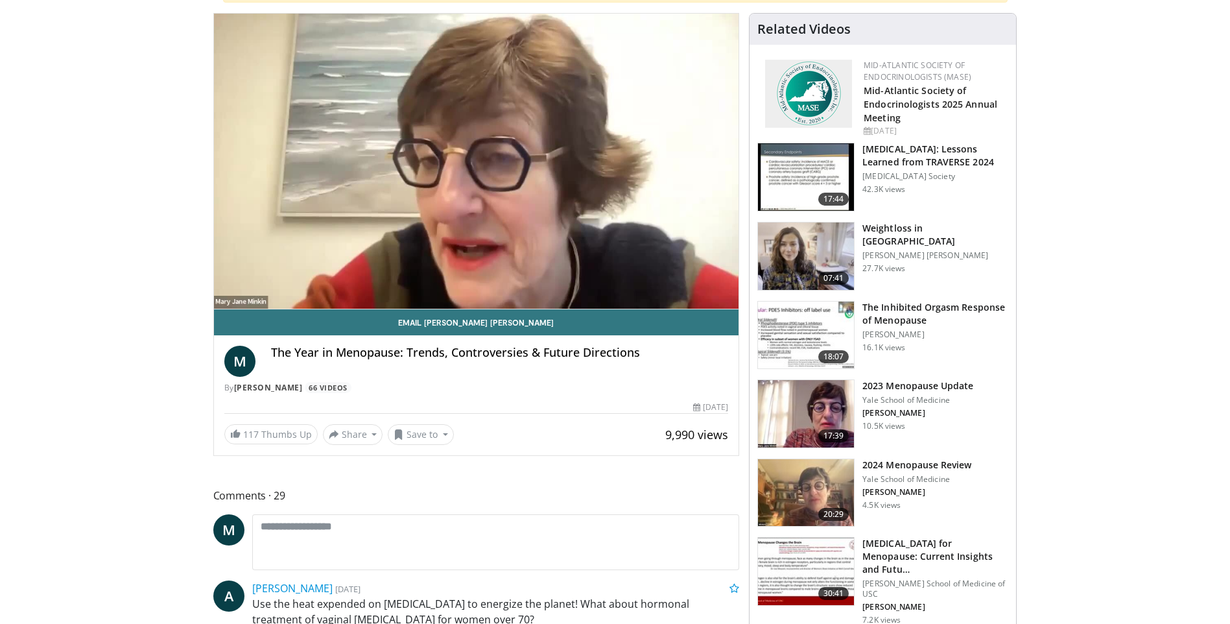
click at [379, 279] on video-js "**********" at bounding box center [476, 162] width 525 height 296
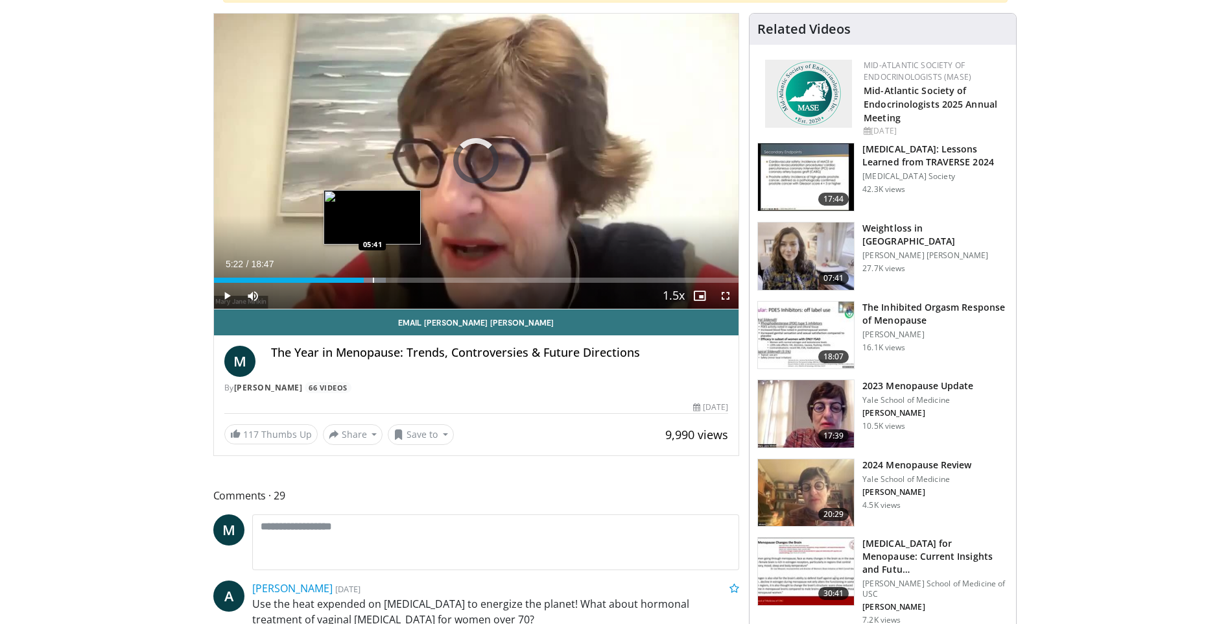
click at [373, 278] on div "Progress Bar" at bounding box center [373, 280] width 1 height 5
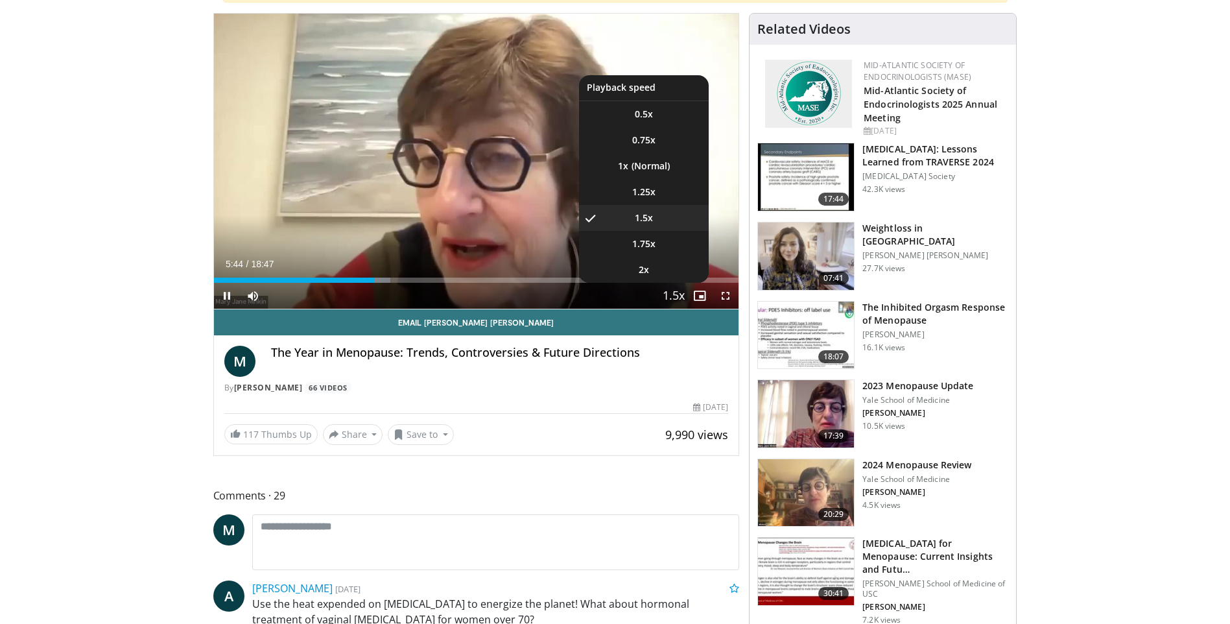
click at [669, 298] on span "Video Player" at bounding box center [674, 296] width 18 height 26
click at [648, 191] on span "1.25x" at bounding box center [643, 191] width 23 height 13
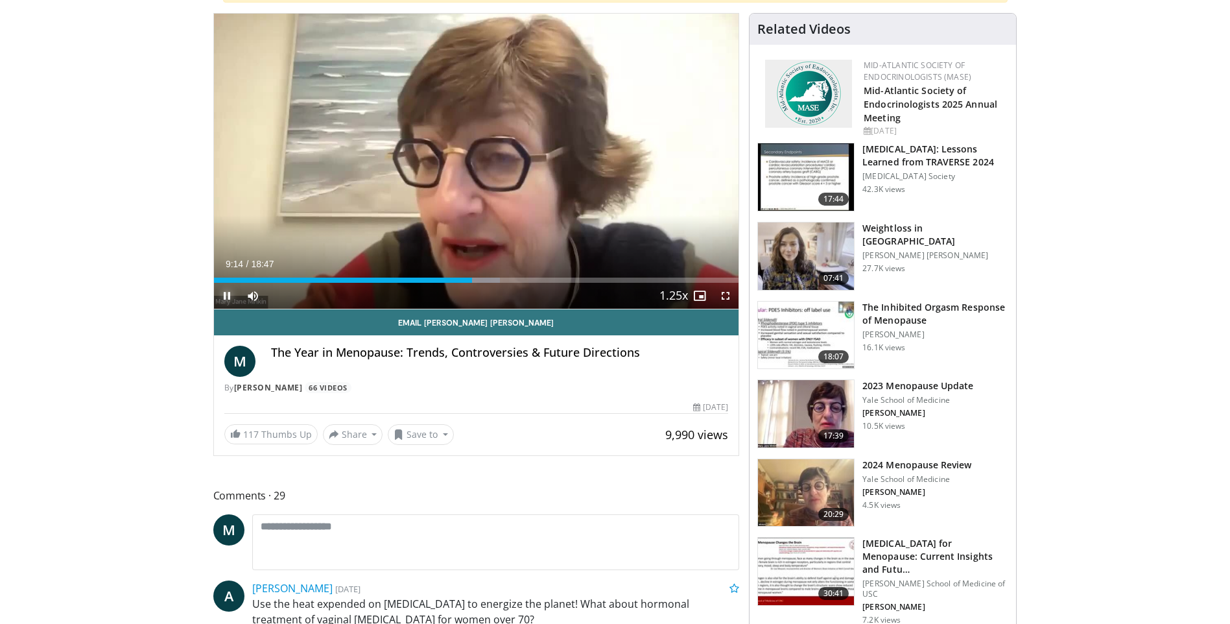
click at [224, 293] on span "Video Player" at bounding box center [227, 296] width 26 height 26
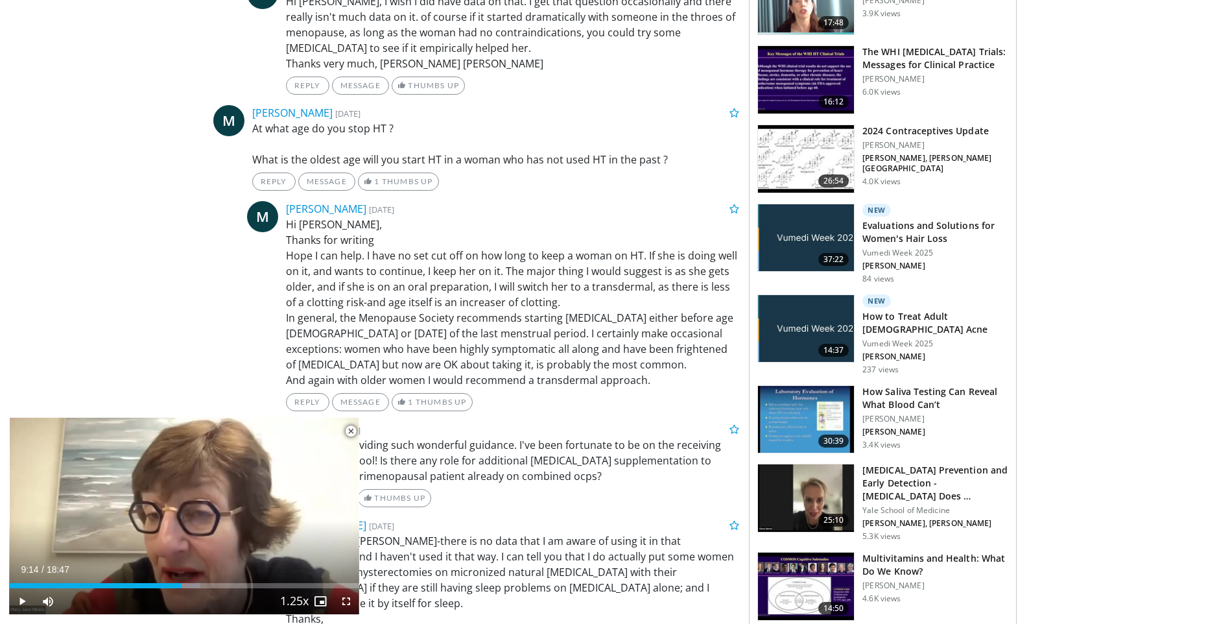
scroll to position [908, 0]
